Goal: Use online tool/utility: Utilize a website feature to perform a specific function

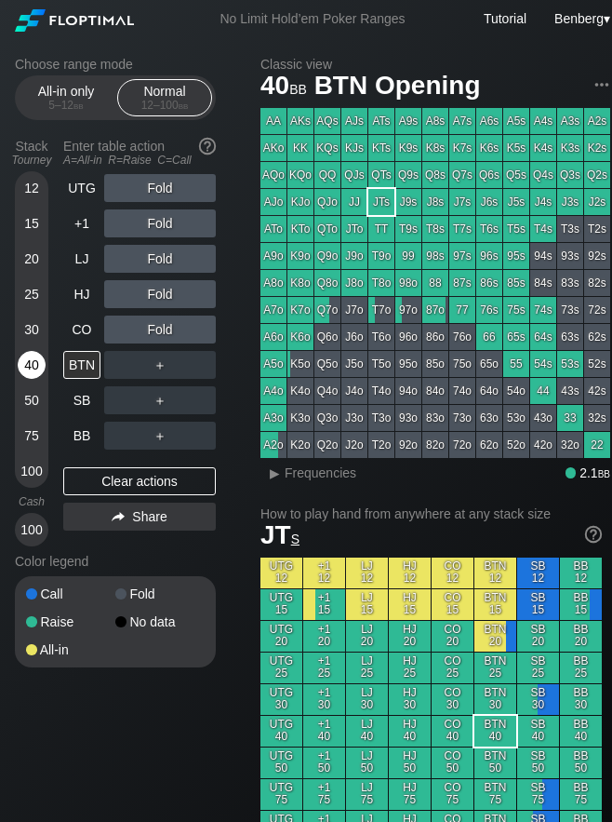
click at [31, 361] on div "40" at bounding box center [32, 365] width 28 height 28
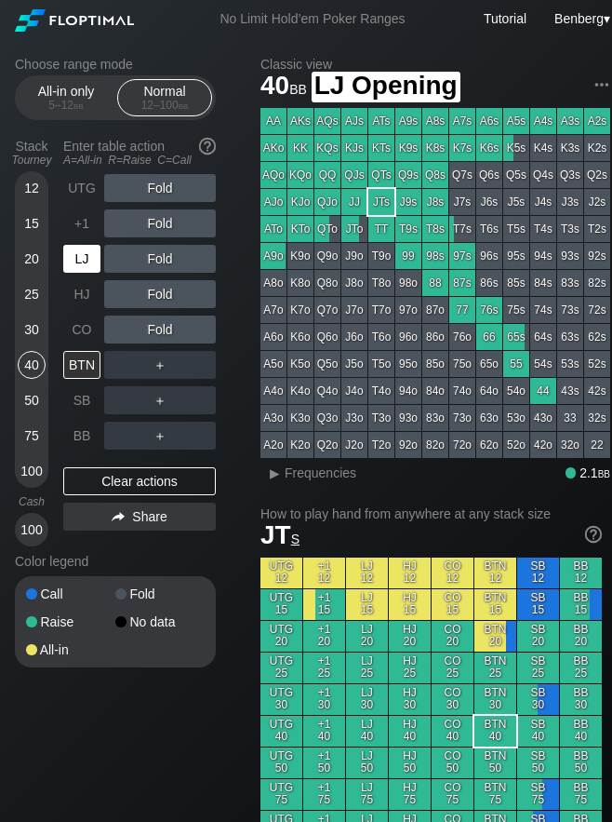
click at [79, 258] on div "LJ" at bounding box center [81, 259] width 37 height 28
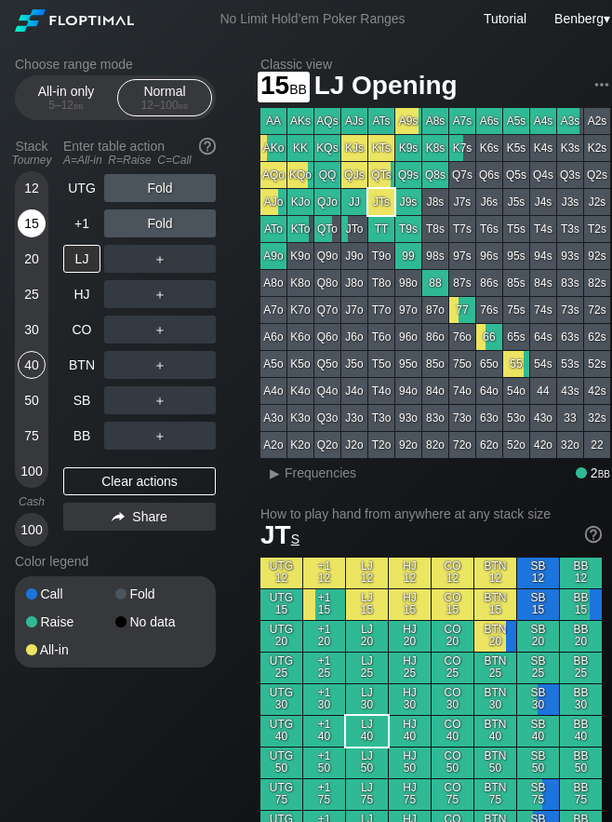
click at [38, 228] on div "15" at bounding box center [32, 223] width 28 height 28
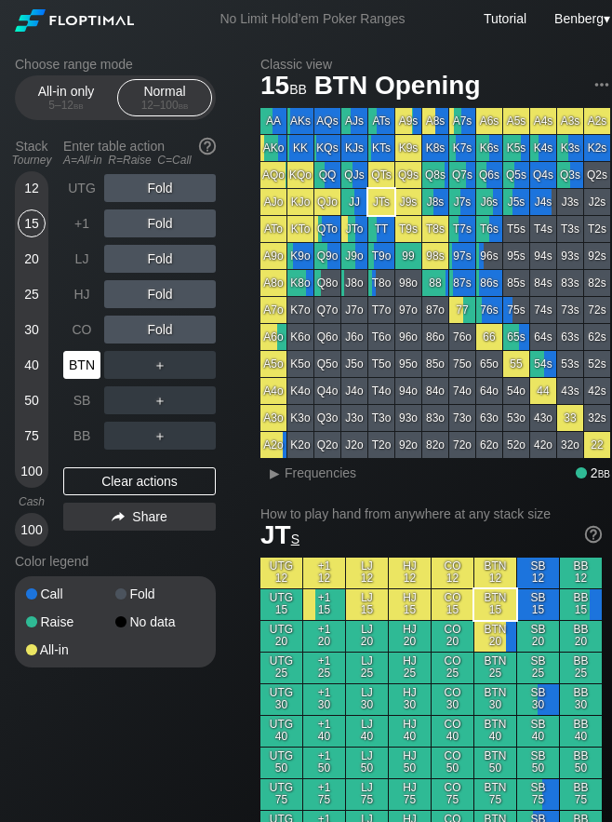
click at [72, 368] on div "BTN" at bounding box center [81, 365] width 37 height 28
click at [166, 321] on div "R ✕" at bounding box center [160, 329] width 36 height 28
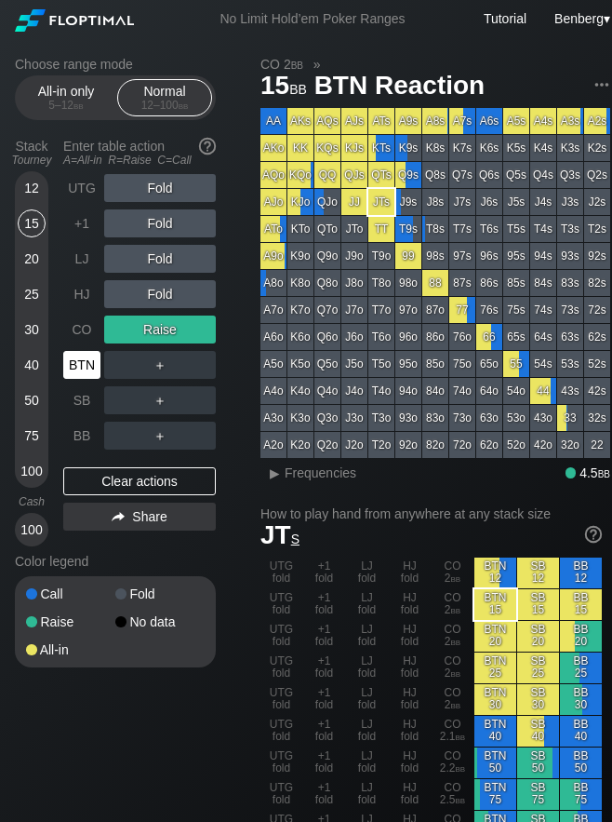
click at [85, 357] on div "BTN" at bounding box center [81, 365] width 37 height 28
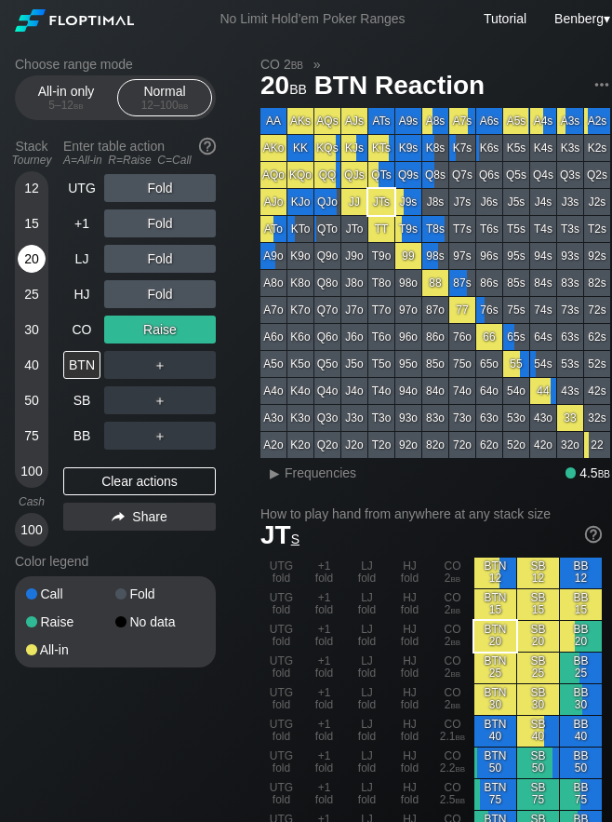
click at [36, 260] on div "20" at bounding box center [32, 259] width 28 height 28
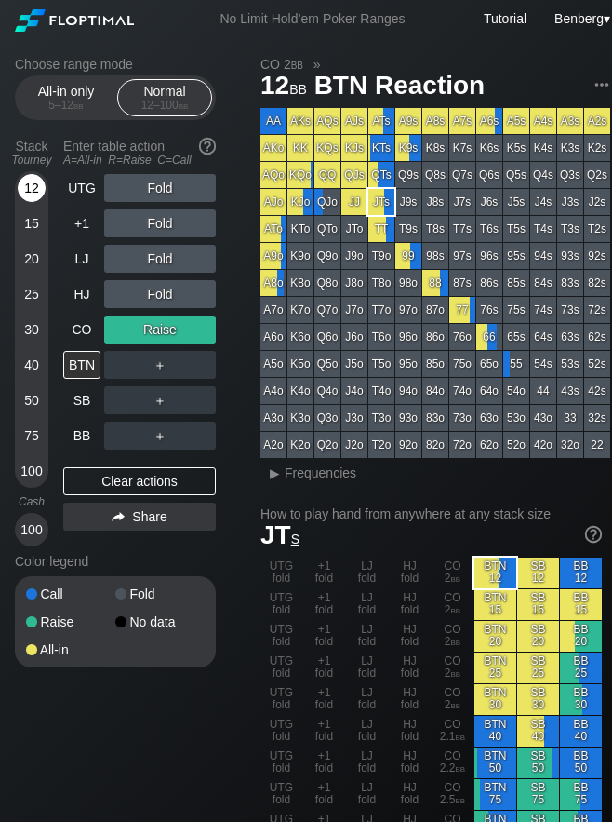
click at [32, 179] on div "12" at bounding box center [32, 188] width 28 height 28
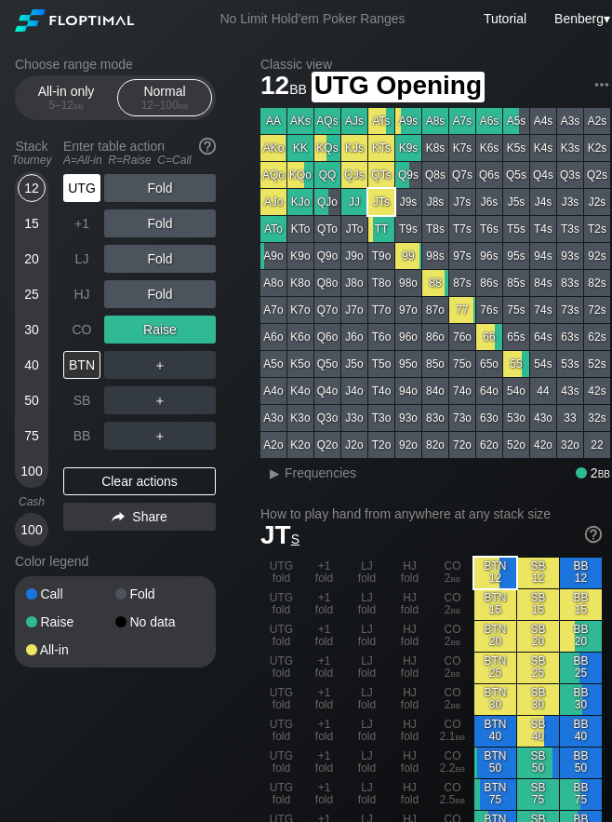
click at [64, 192] on div "UTG" at bounding box center [81, 188] width 37 height 28
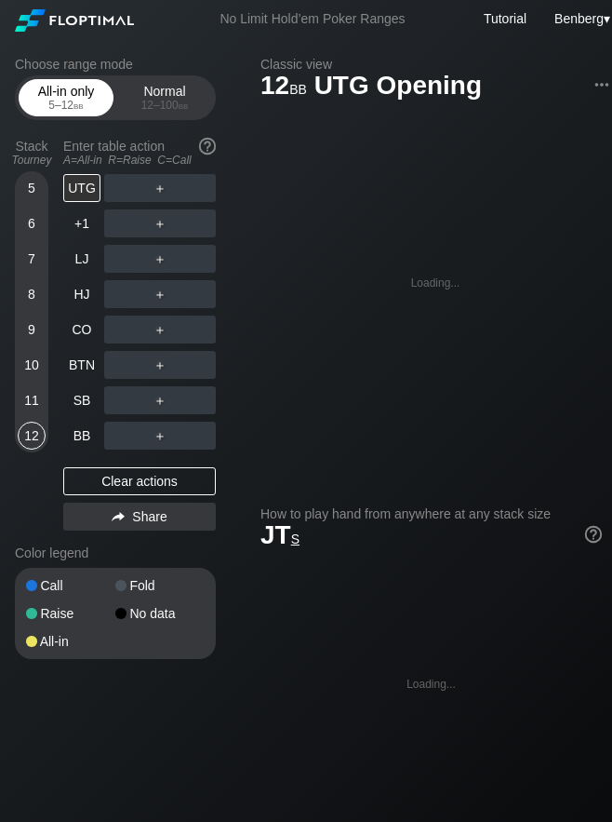
click at [84, 88] on div "All-in only 5 – 12 bb" at bounding box center [66, 97] width 86 height 35
click at [37, 415] on div "11" at bounding box center [32, 403] width 28 height 35
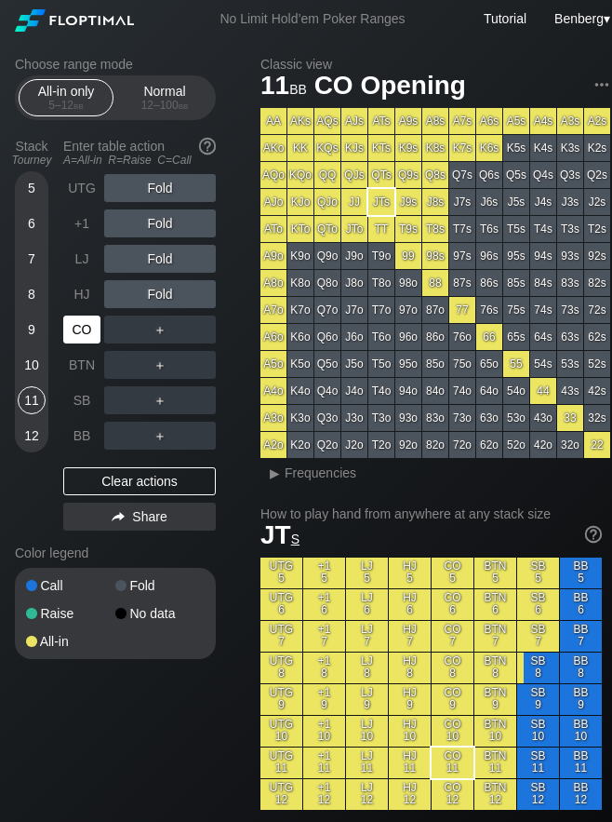
click at [84, 334] on div "CO" at bounding box center [81, 329] width 37 height 28
click at [68, 291] on div "HJ" at bounding box center [81, 294] width 37 height 28
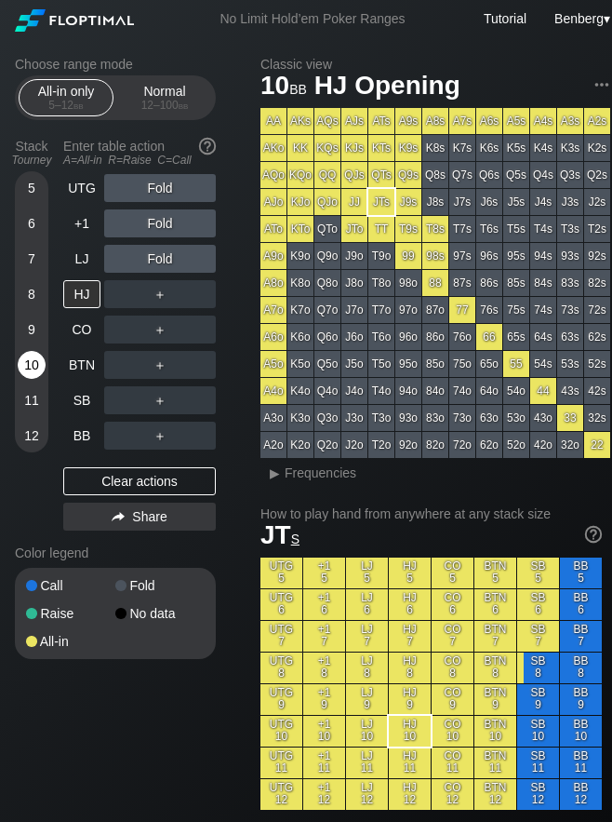
click at [31, 355] on div "10" at bounding box center [32, 365] width 28 height 28
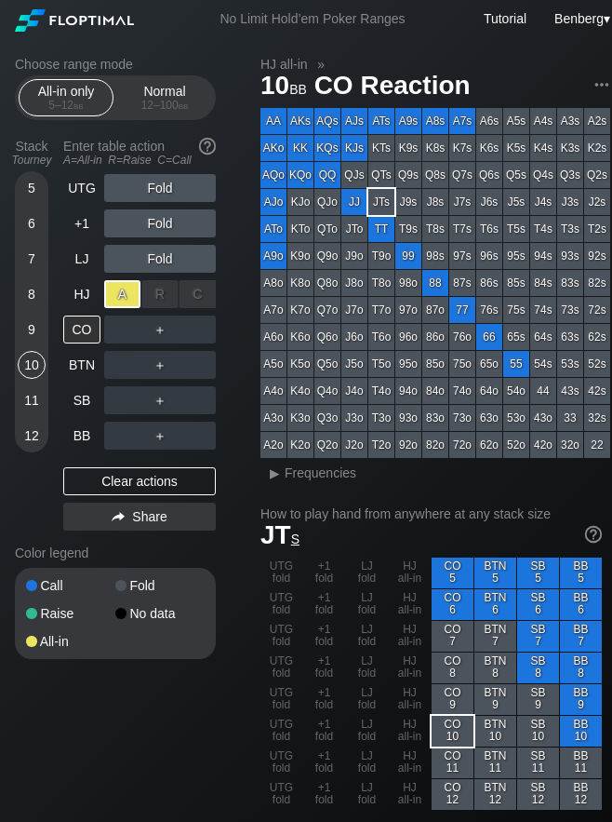
click at [131, 290] on div "A ✕" at bounding box center [122, 294] width 36 height 28
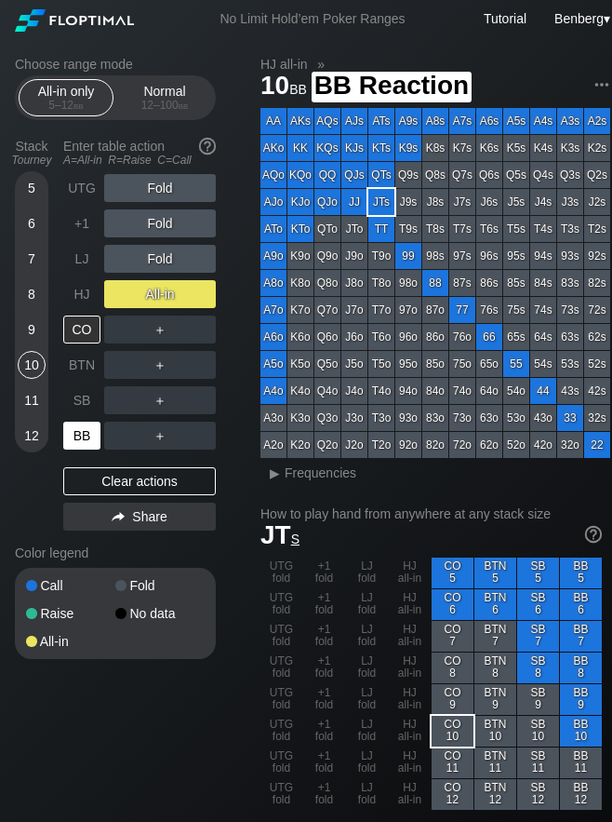
click at [87, 436] on div "BB" at bounding box center [81, 436] width 37 height 28
